Goal: Information Seeking & Learning: Learn about a topic

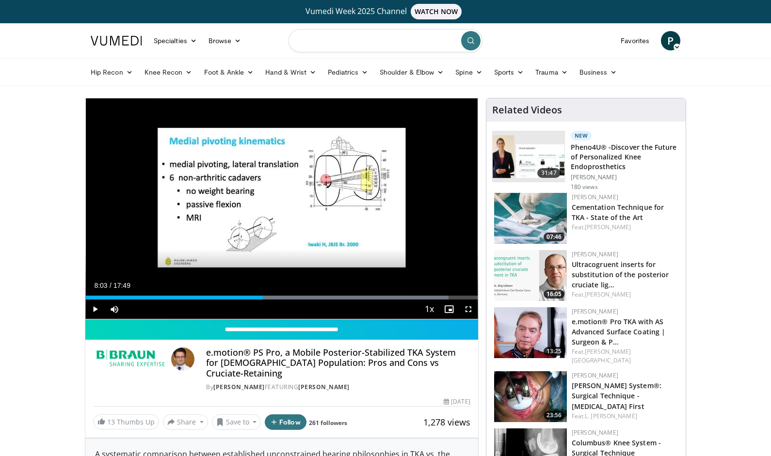
click at [306, 43] on input "Search topics, interventions" at bounding box center [385, 40] width 194 height 23
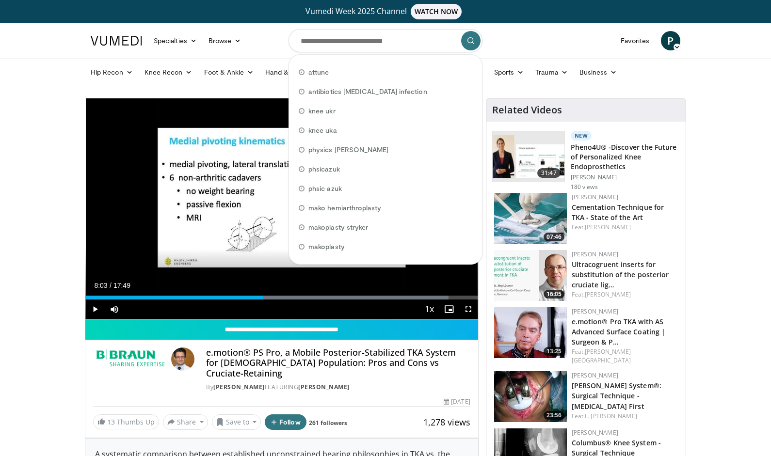
click at [97, 311] on span "Video Player" at bounding box center [94, 309] width 19 height 19
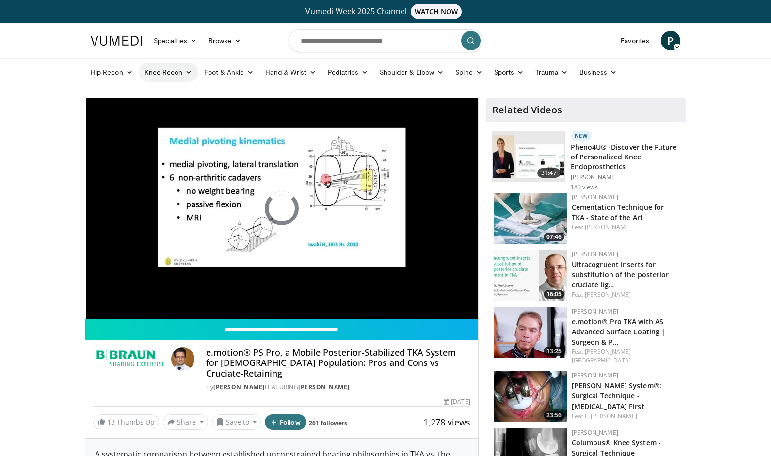
click at [164, 68] on link "Knee Recon" at bounding box center [169, 72] width 60 height 19
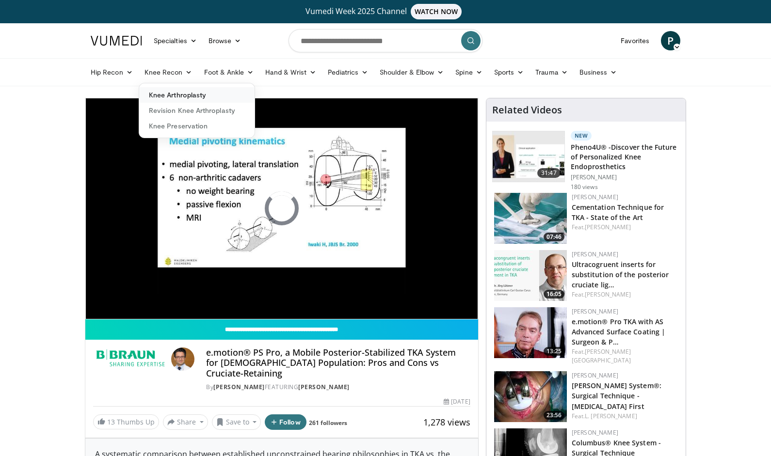
click at [161, 95] on link "Knee Arthroplasty" at bounding box center [196, 95] width 115 height 16
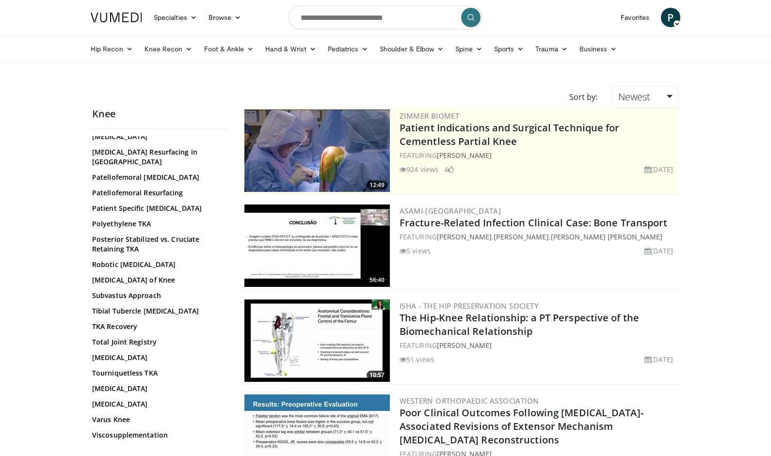
scroll to position [677, 0]
click at [112, 400] on link "Valgus Knee" at bounding box center [157, 405] width 131 height 10
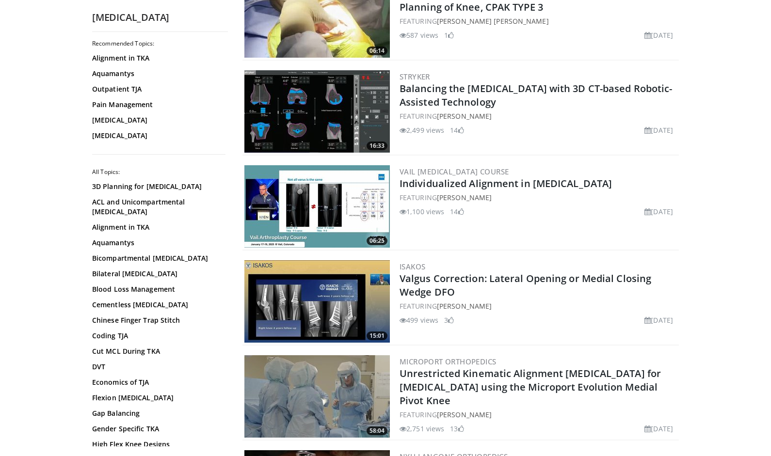
scroll to position [1381, 0]
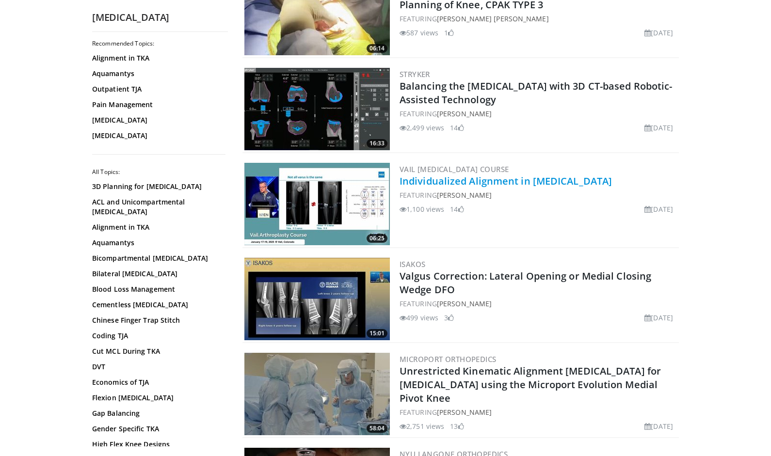
click at [471, 174] on link "Individualized Alignment in Total Knee Arthroplasty" at bounding box center [505, 180] width 212 height 13
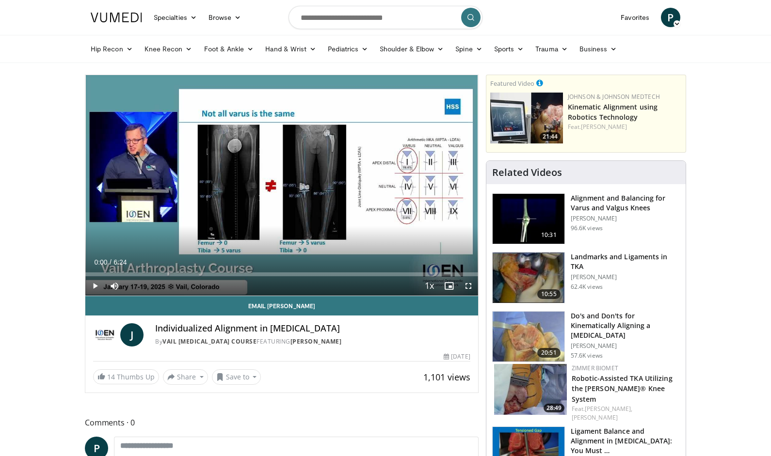
click at [467, 287] on span "Video Player" at bounding box center [467, 285] width 19 height 19
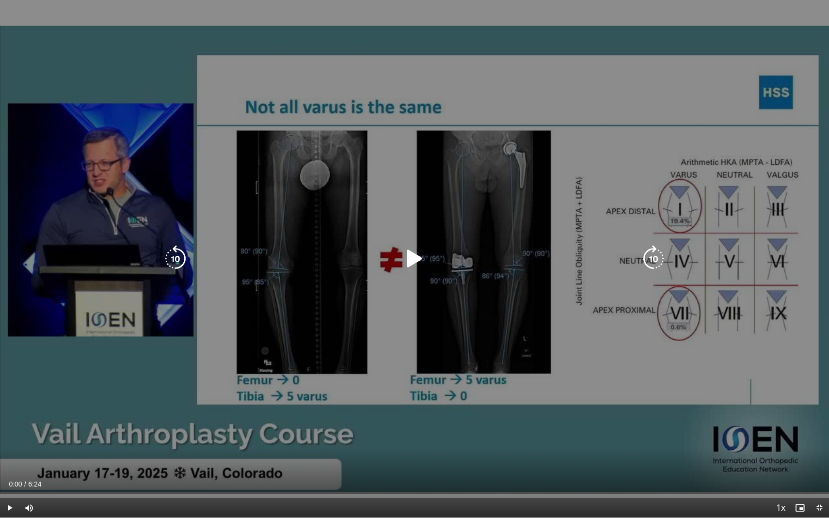
click at [414, 261] on icon "Video Player" at bounding box center [414, 258] width 27 height 27
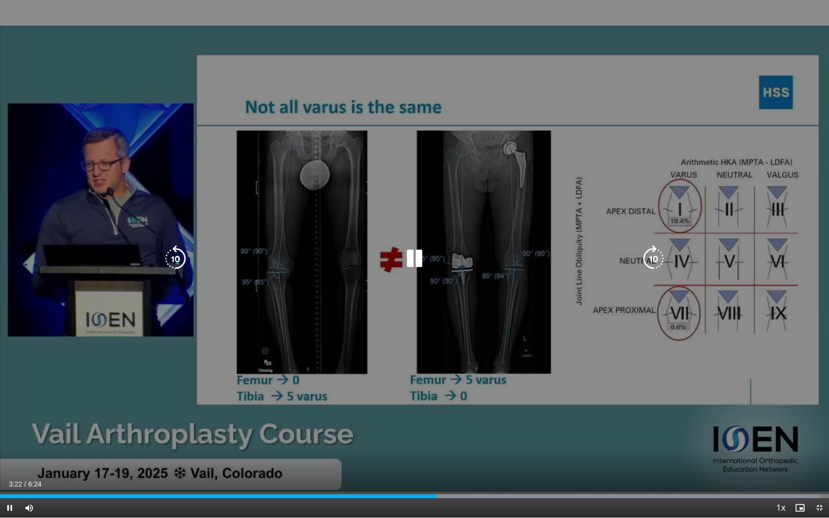
click at [164, 255] on icon "Video Player" at bounding box center [175, 258] width 27 height 27
click at [172, 255] on icon "Video Player" at bounding box center [175, 258] width 27 height 27
click at [454, 365] on div "10 seconds Tap to unmute" at bounding box center [414, 259] width 829 height 518
click at [175, 252] on icon "Video Player" at bounding box center [175, 258] width 27 height 27
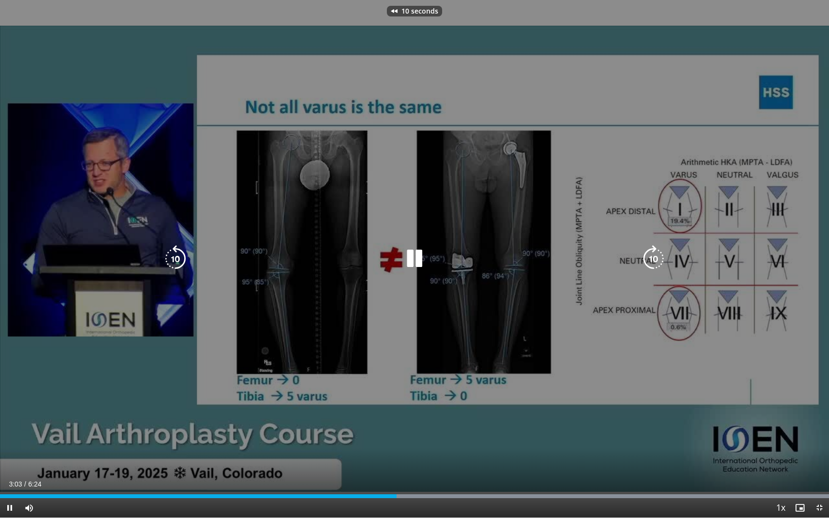
click at [175, 252] on icon "Video Player" at bounding box center [175, 258] width 27 height 27
click at [416, 260] on icon "Video Player" at bounding box center [414, 258] width 27 height 27
click at [410, 257] on icon "Video Player" at bounding box center [414, 258] width 27 height 27
click at [177, 258] on icon "Video Player" at bounding box center [175, 258] width 27 height 27
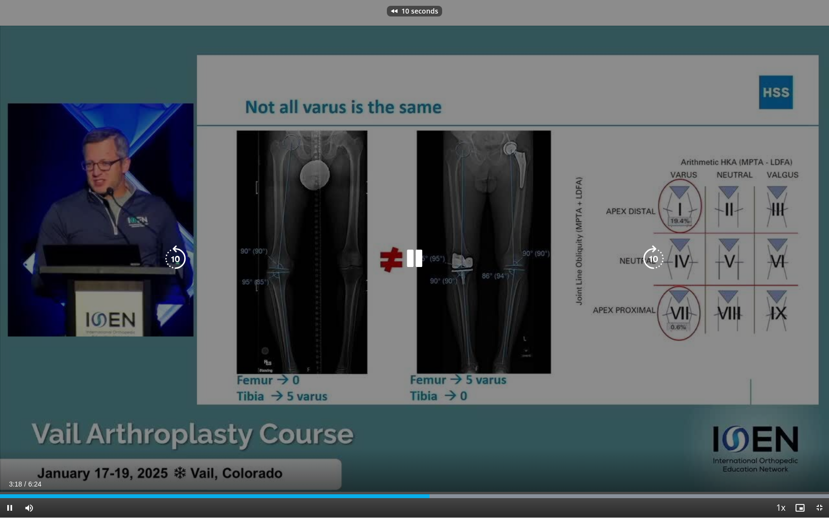
click at [176, 256] on icon "Video Player" at bounding box center [175, 258] width 27 height 27
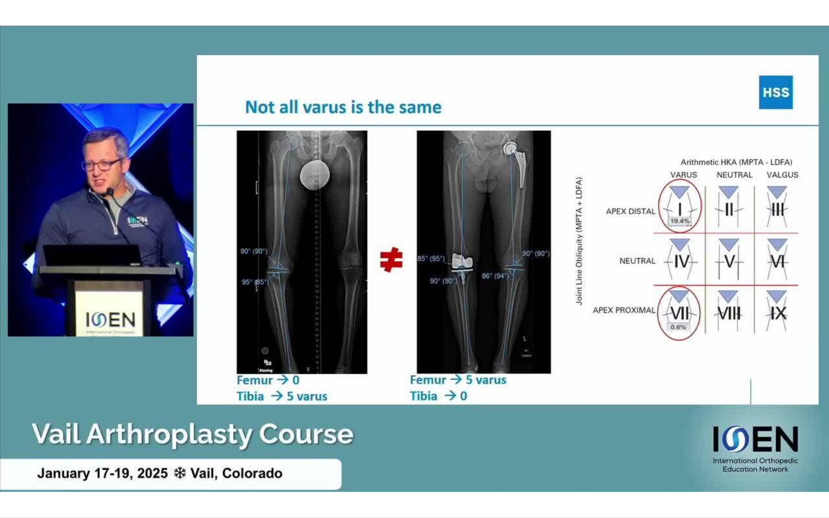
click at [176, 256] on div "20 seconds Tap to unmute" at bounding box center [414, 259] width 829 height 518
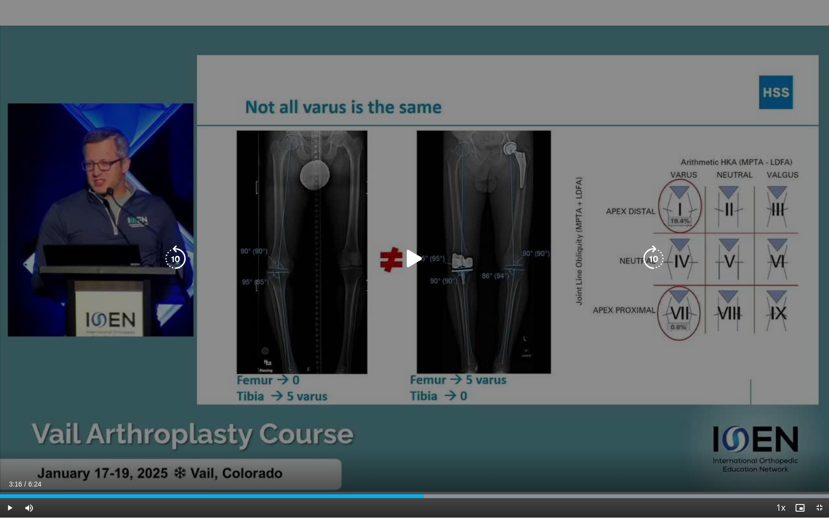
click at [417, 257] on icon "Video Player" at bounding box center [414, 258] width 27 height 27
click at [414, 259] on icon "Video Player" at bounding box center [414, 258] width 27 height 27
click at [173, 252] on icon "Video Player" at bounding box center [175, 258] width 27 height 27
click at [651, 266] on icon "Video Player" at bounding box center [653, 258] width 27 height 27
click at [179, 258] on div "10 seconds Tap to unmute" at bounding box center [414, 259] width 829 height 518
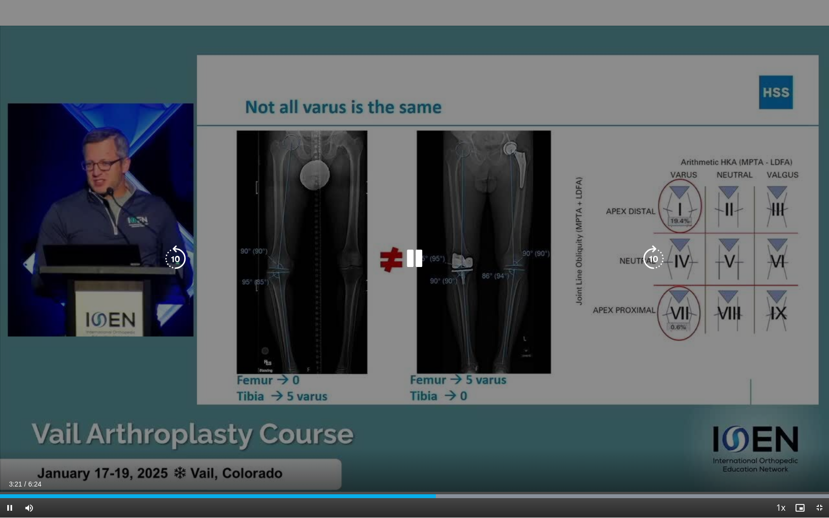
click at [181, 256] on icon "Video Player" at bounding box center [175, 258] width 27 height 27
click at [409, 255] on icon "Video Player" at bounding box center [414, 258] width 27 height 27
click at [412, 258] on icon "Video Player" at bounding box center [414, 258] width 27 height 27
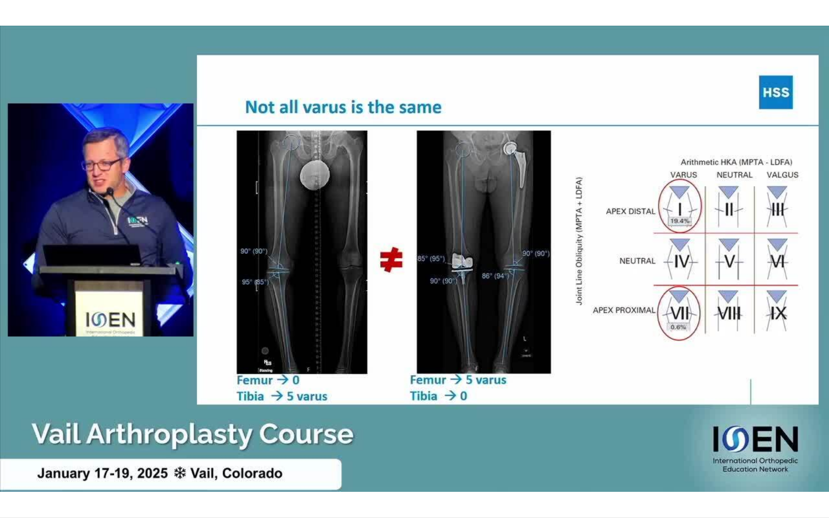
click at [412, 258] on div "10 seconds Tap to unmute" at bounding box center [414, 259] width 829 height 518
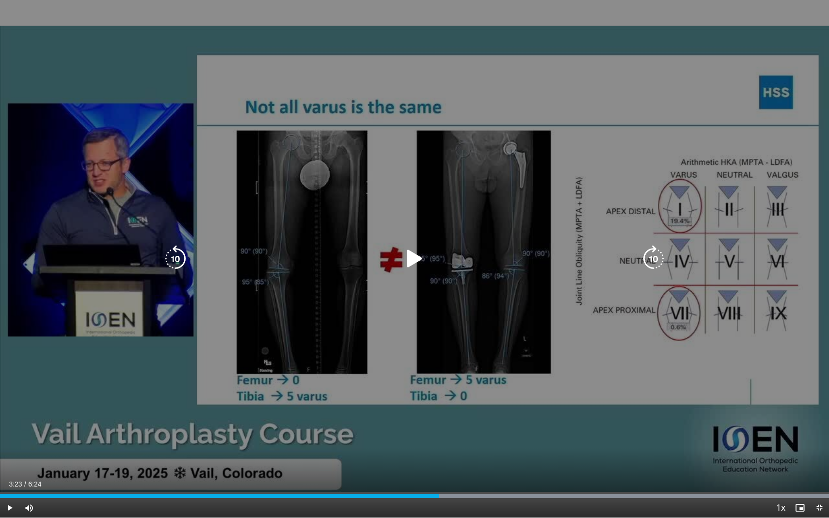
click at [176, 252] on icon "Video Player" at bounding box center [175, 258] width 27 height 27
click at [411, 258] on icon "Video Player" at bounding box center [414, 258] width 27 height 27
click at [176, 260] on icon "Video Player" at bounding box center [175, 258] width 27 height 27
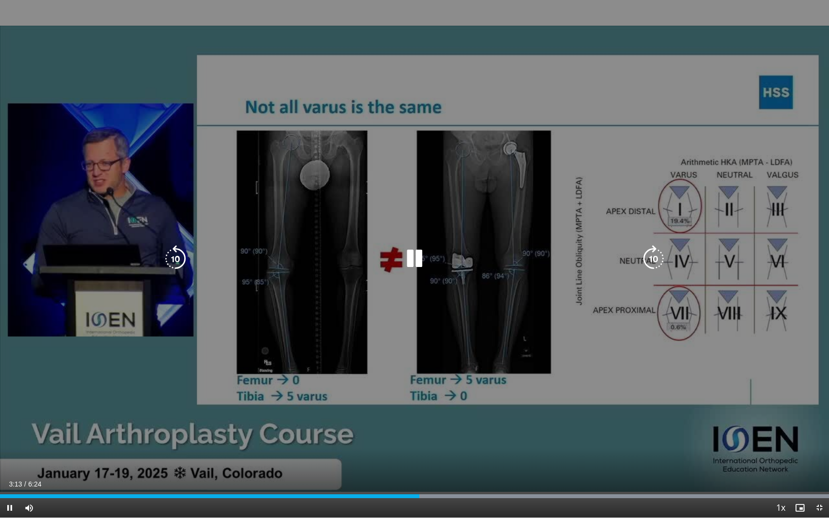
click at [176, 260] on icon "Video Player" at bounding box center [175, 258] width 27 height 27
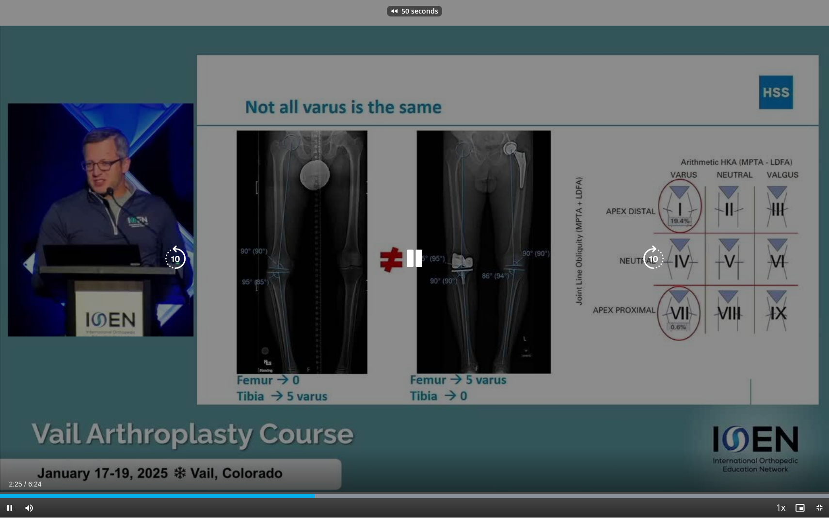
click at [176, 260] on icon "Video Player" at bounding box center [175, 258] width 27 height 27
click at [178, 260] on icon "Video Player" at bounding box center [175, 258] width 27 height 27
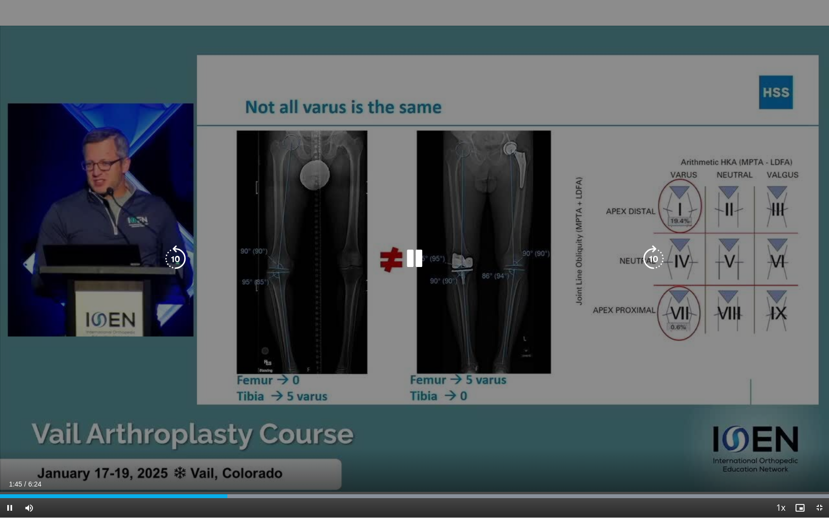
click at [412, 259] on icon "Video Player" at bounding box center [414, 258] width 27 height 27
click at [412, 447] on div "40 seconds Tap to unmute" at bounding box center [414, 259] width 829 height 518
click at [655, 257] on icon "Video Player" at bounding box center [653, 258] width 27 height 27
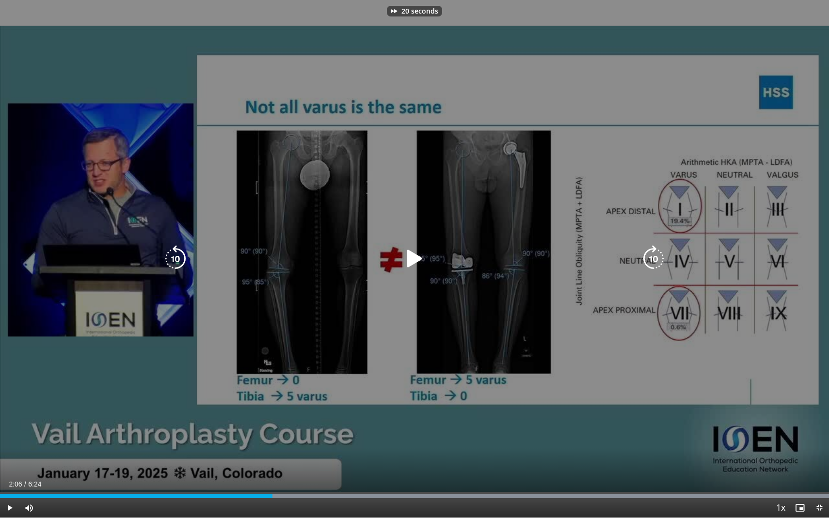
click at [655, 257] on icon "Video Player" at bounding box center [653, 258] width 27 height 27
click at [657, 257] on icon "Video Player" at bounding box center [653, 258] width 27 height 27
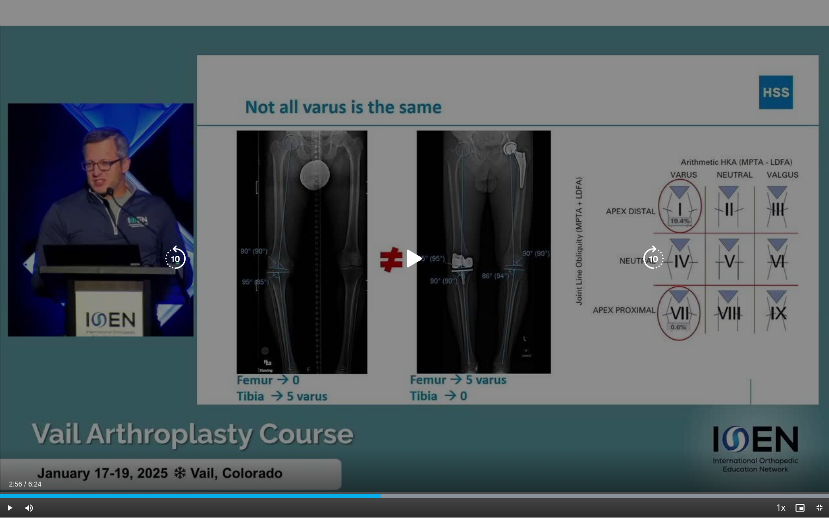
click at [172, 251] on icon "Video Player" at bounding box center [175, 258] width 27 height 27
click at [656, 257] on icon "Video Player" at bounding box center [653, 258] width 27 height 27
click at [657, 256] on icon "Video Player" at bounding box center [653, 258] width 27 height 27
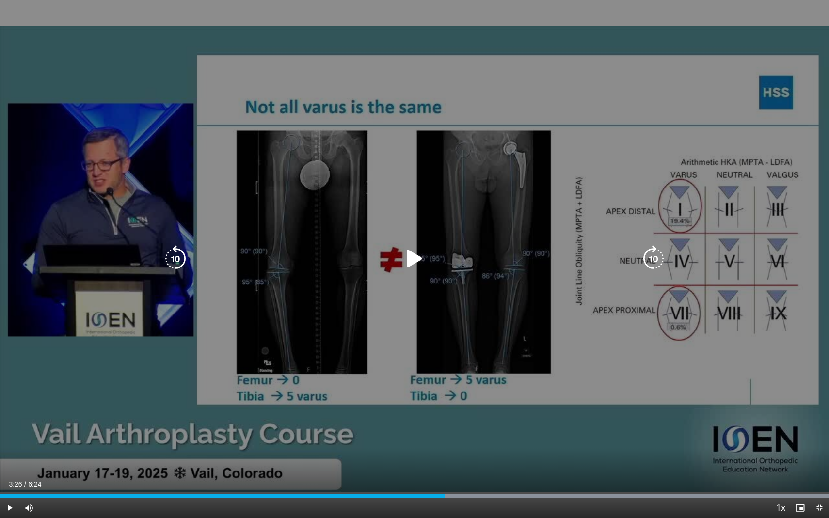
click at [661, 260] on icon "Video Player" at bounding box center [653, 258] width 27 height 27
click at [177, 252] on icon "Video Player" at bounding box center [175, 258] width 27 height 27
click at [410, 260] on icon "Video Player" at bounding box center [414, 258] width 27 height 27
click at [417, 263] on icon "Video Player" at bounding box center [414, 258] width 27 height 27
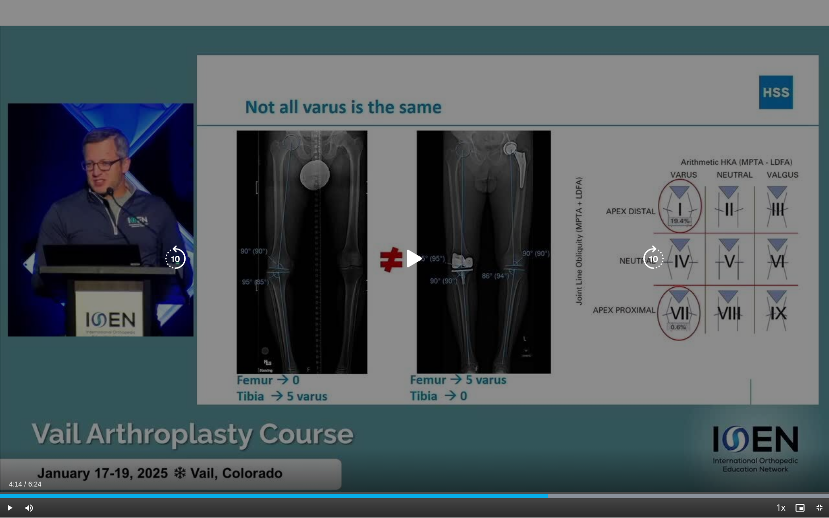
click at [410, 256] on icon "Video Player" at bounding box center [414, 258] width 27 height 27
click at [410, 257] on icon "Video Player" at bounding box center [414, 258] width 27 height 27
click at [412, 262] on icon "Video Player" at bounding box center [414, 258] width 27 height 27
click at [173, 253] on icon "Video Player" at bounding box center [175, 258] width 27 height 27
click at [412, 260] on icon "Video Player" at bounding box center [414, 258] width 27 height 27
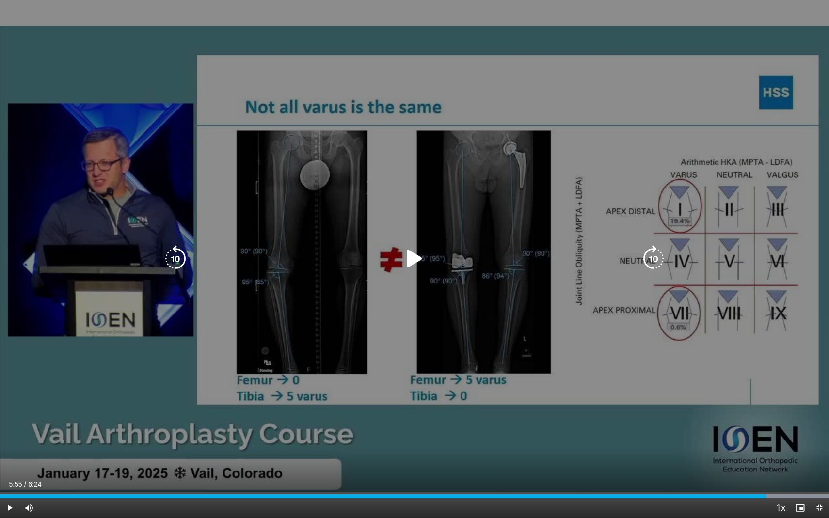
click at [415, 259] on icon "Video Player" at bounding box center [414, 258] width 27 height 27
click at [177, 256] on icon "Video Player" at bounding box center [175, 258] width 27 height 27
click at [418, 258] on icon "Video Player" at bounding box center [414, 258] width 27 height 27
click at [183, 257] on icon "Video Player" at bounding box center [175, 258] width 27 height 27
click at [410, 258] on icon "Video Player" at bounding box center [414, 258] width 27 height 27
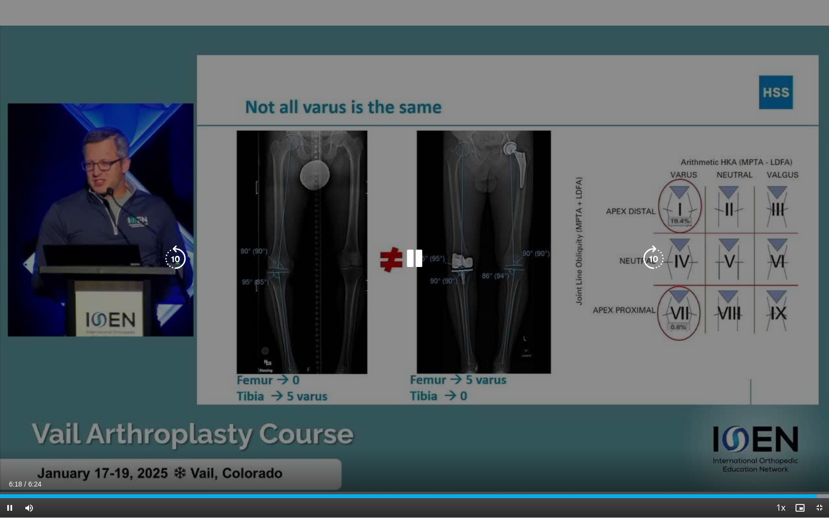
click at [416, 256] on icon "Video Player" at bounding box center [414, 258] width 27 height 27
click at [118, 395] on div "10 seconds Tap to unmute" at bounding box center [414, 259] width 829 height 518
click at [409, 253] on icon "Video Player" at bounding box center [414, 258] width 27 height 27
click at [409, 254] on icon "Video Player" at bounding box center [414, 258] width 27 height 27
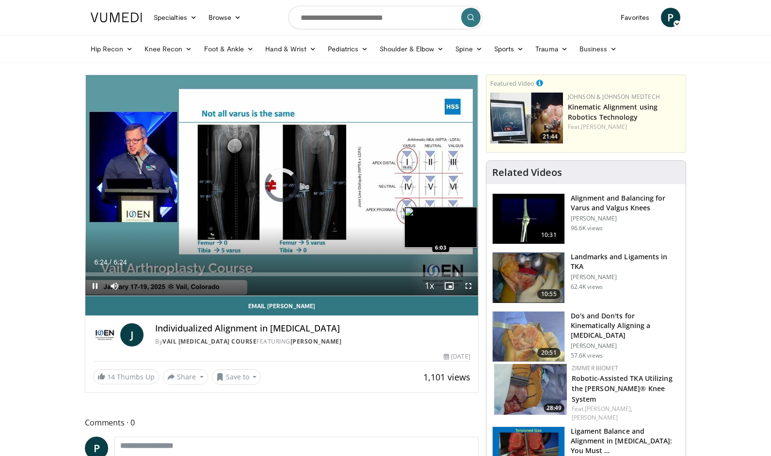
click at [457, 273] on div "Progress Bar" at bounding box center [457, 274] width 1 height 4
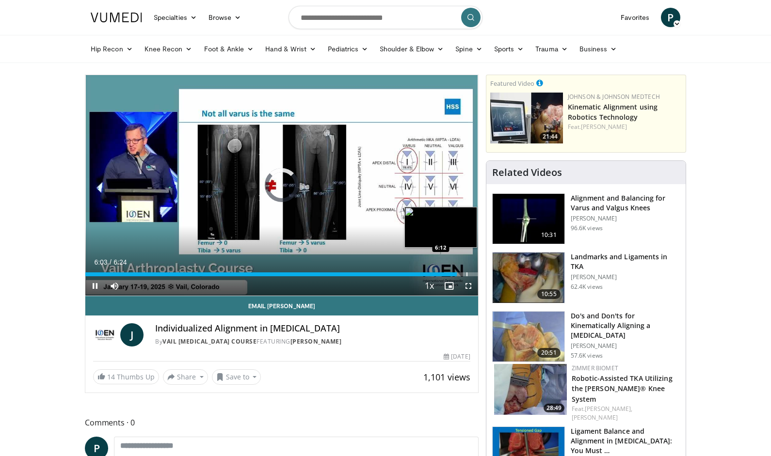
click at [466, 275] on div "Progress Bar" at bounding box center [466, 274] width 1 height 4
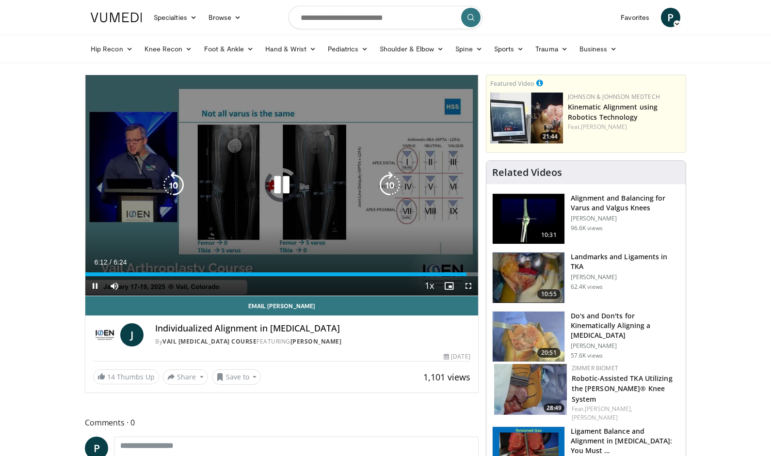
click at [471, 275] on video-js "**********" at bounding box center [281, 185] width 393 height 221
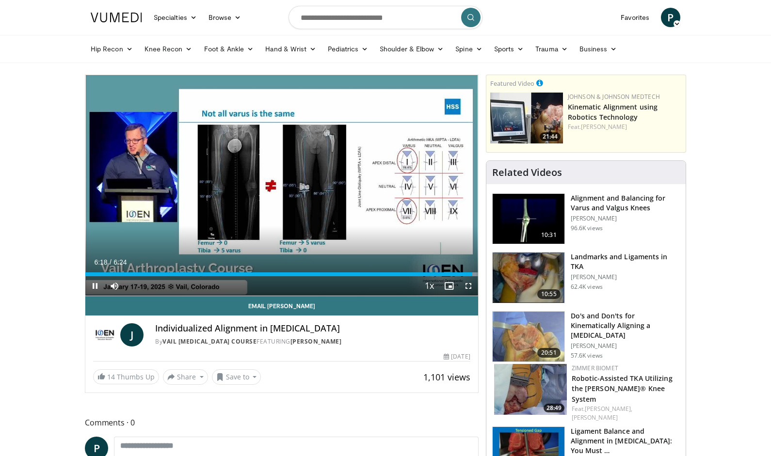
click at [96, 284] on span "Video Player" at bounding box center [94, 285] width 19 height 19
click at [468, 287] on span "Video Player" at bounding box center [467, 285] width 19 height 19
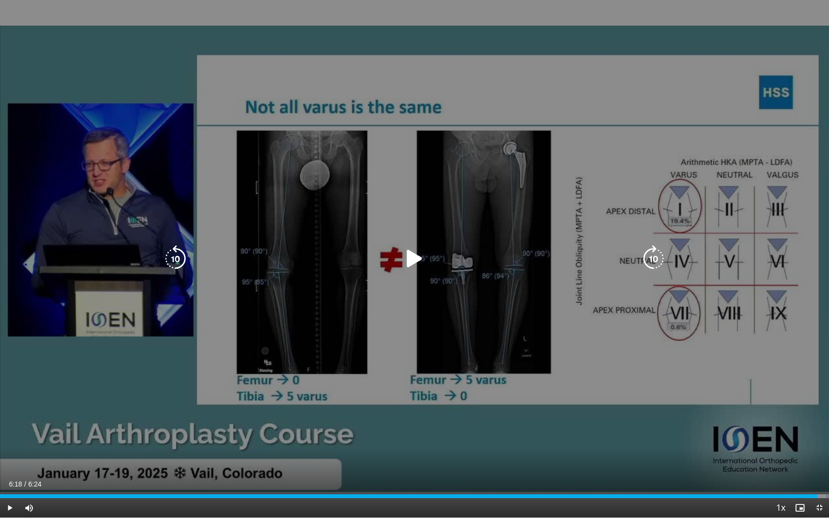
click at [410, 260] on icon "Video Player" at bounding box center [414, 258] width 27 height 27
click at [414, 259] on icon "Video Player" at bounding box center [414, 258] width 27 height 27
click at [180, 253] on icon "Video Player" at bounding box center [175, 258] width 27 height 27
click at [414, 259] on icon "Video Player" at bounding box center [414, 258] width 27 height 27
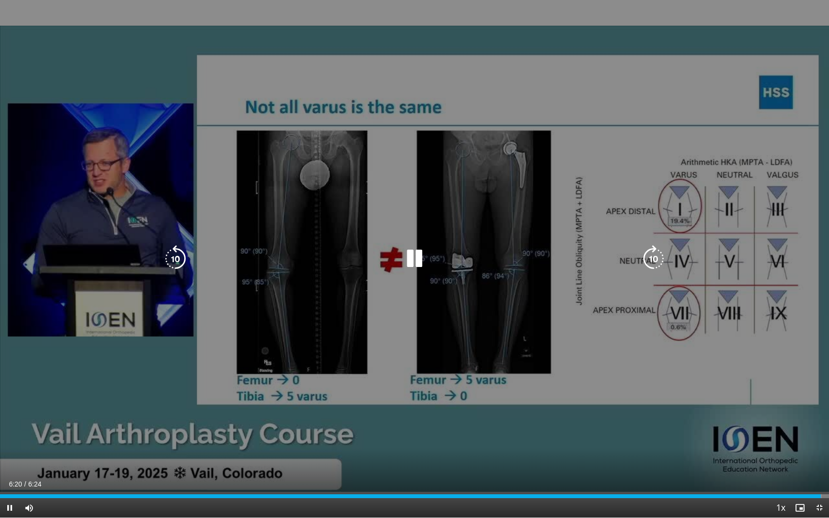
click at [413, 254] on icon "Video Player" at bounding box center [414, 258] width 27 height 27
click at [413, 256] on icon "Video Player" at bounding box center [414, 258] width 27 height 27
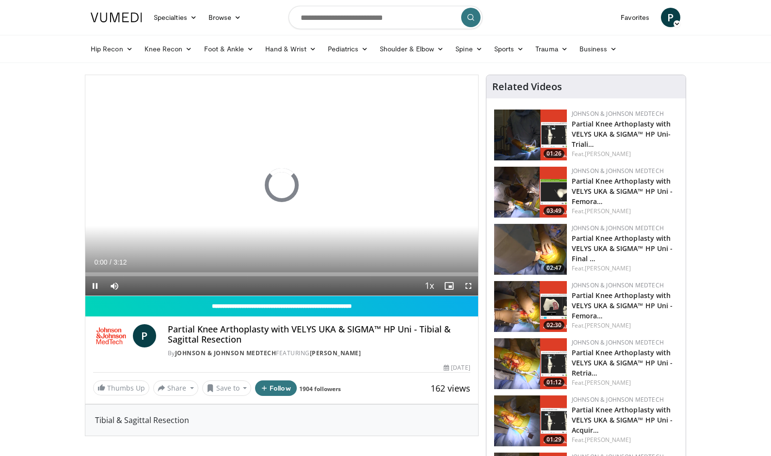
click at [469, 288] on span "Video Player" at bounding box center [467, 285] width 19 height 19
